Goal: Task Accomplishment & Management: Manage account settings

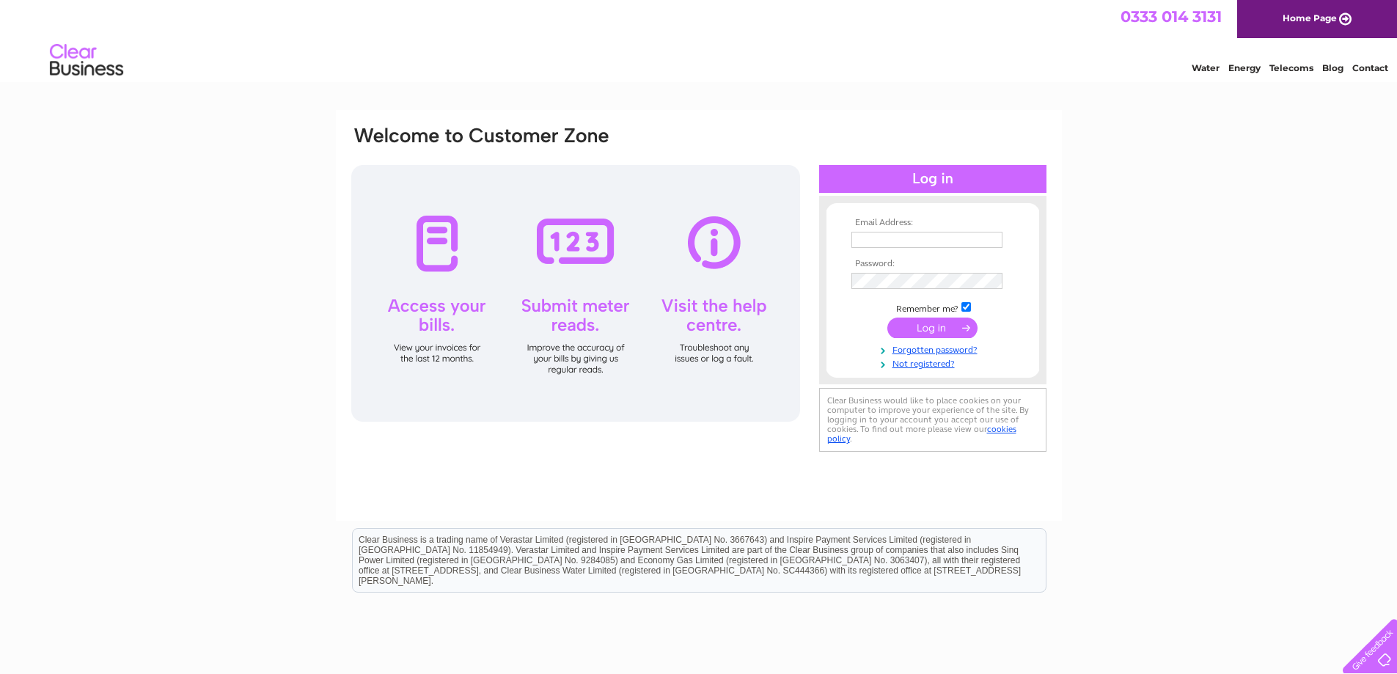
type input "rudgwick@btconnect.com"
click at [929, 327] on input "submit" at bounding box center [932, 328] width 90 height 21
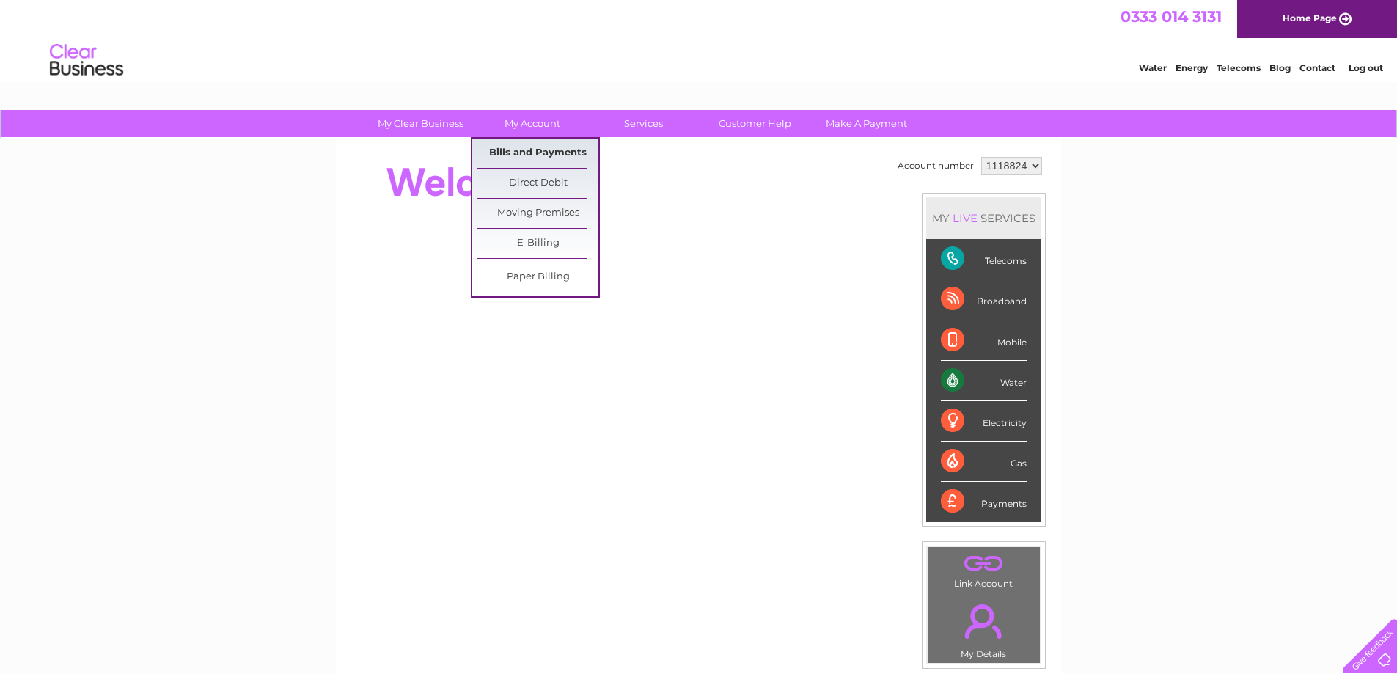
click at [534, 153] on link "Bills and Payments" at bounding box center [537, 153] width 121 height 29
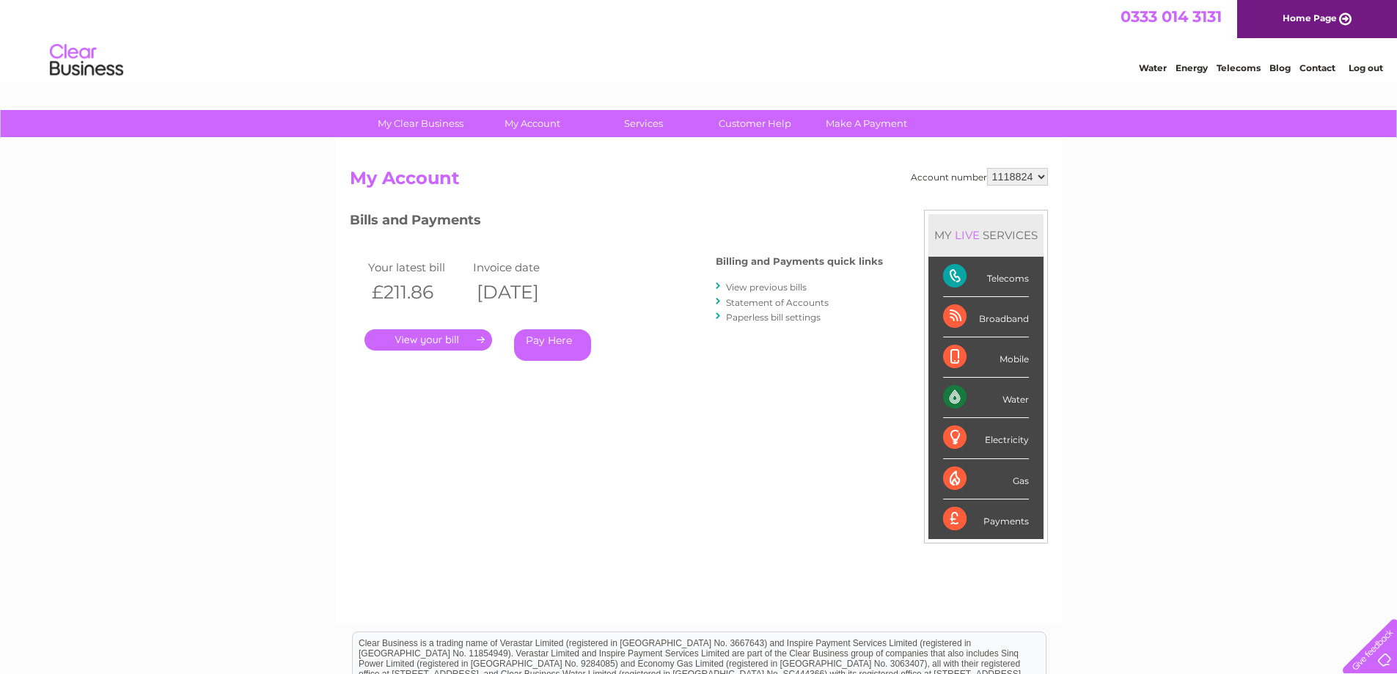
click at [752, 285] on link "View previous bills" at bounding box center [766, 287] width 81 height 11
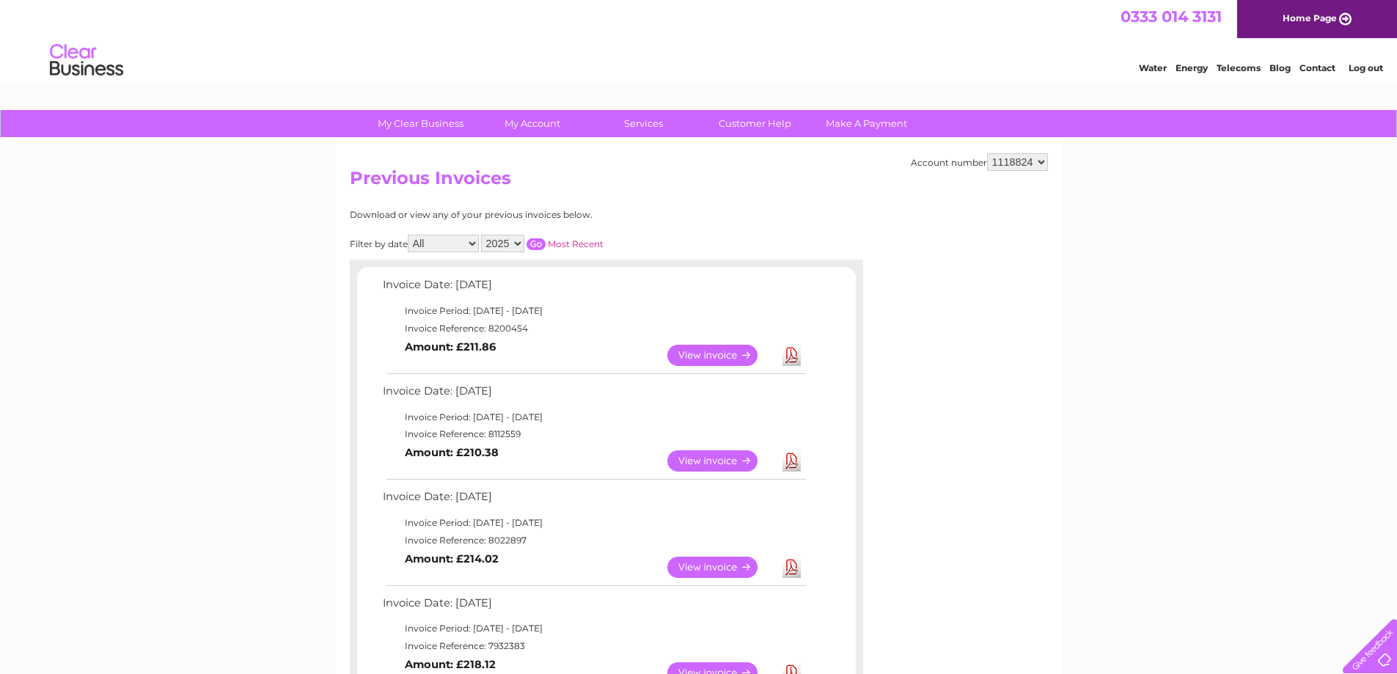
click at [709, 463] on link "View" at bounding box center [721, 460] width 108 height 21
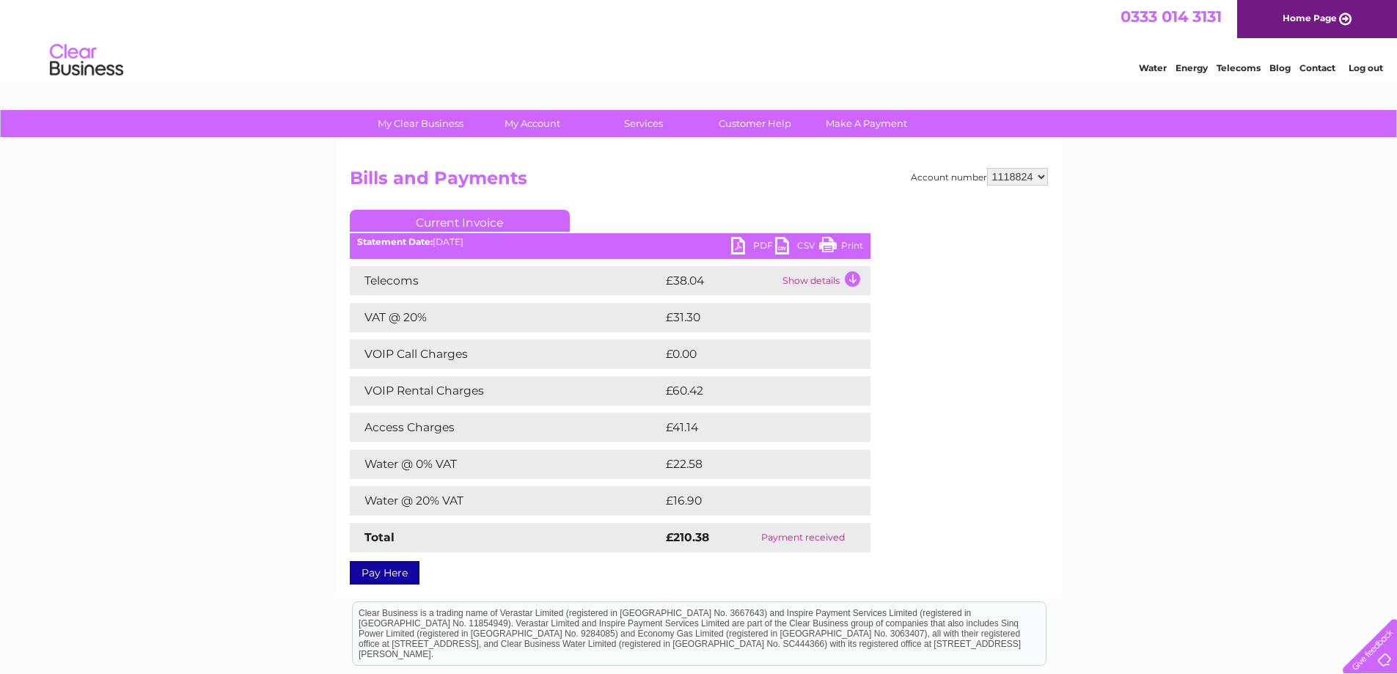
click at [741, 245] on link "PDF" at bounding box center [753, 247] width 44 height 21
